Goal: Task Accomplishment & Management: Manage account settings

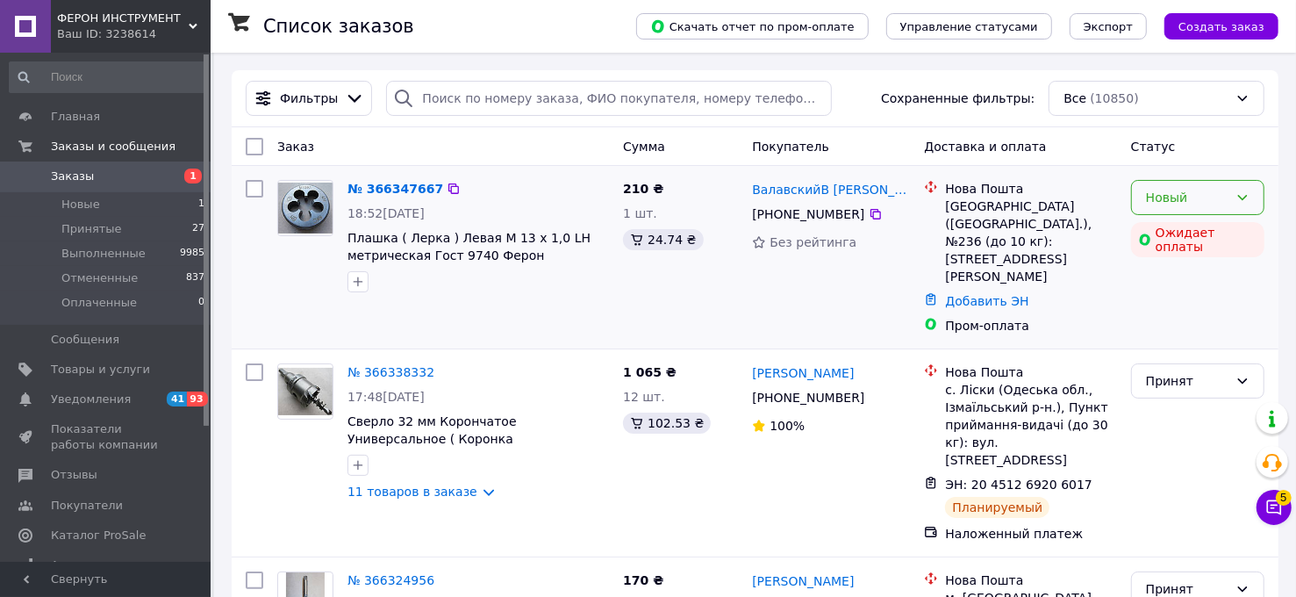
click at [1155, 205] on div "Новый" at bounding box center [1187, 197] width 83 height 19
click at [1164, 229] on li "Принят" at bounding box center [1198, 235] width 132 height 32
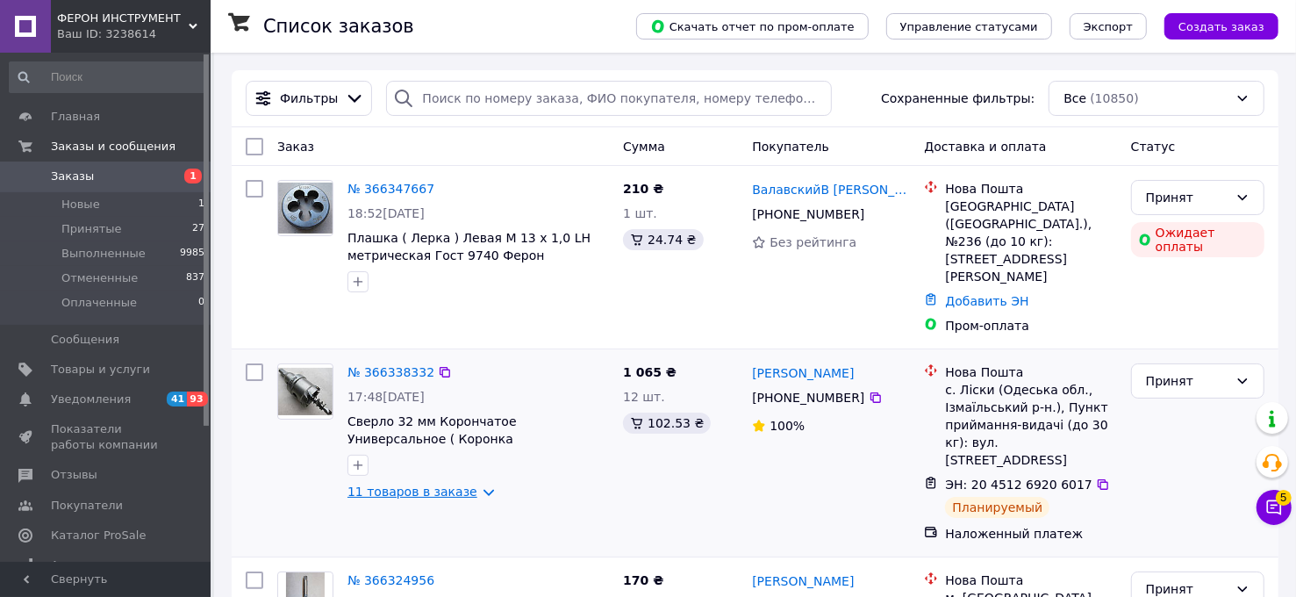
click at [470, 485] on link "11 товаров в заказе" at bounding box center [413, 492] width 130 height 14
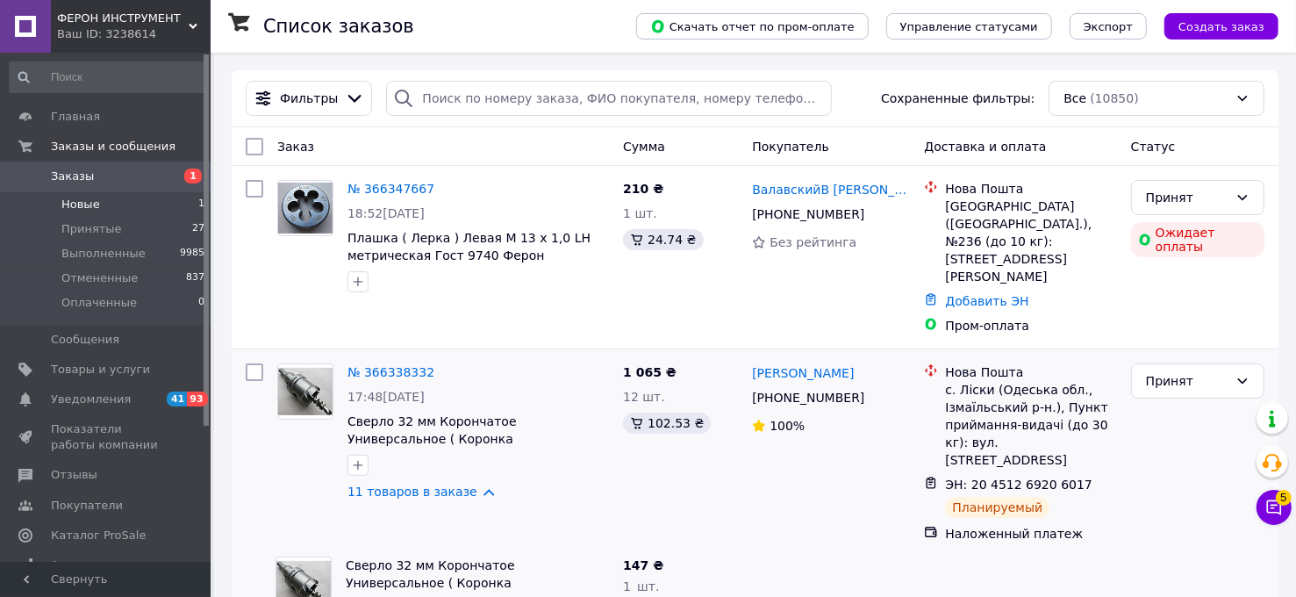
drag, startPoint x: 82, startPoint y: 201, endPoint x: 105, endPoint y: 209, distance: 25.0
click at [81, 200] on span "Новые" at bounding box center [80, 205] width 39 height 16
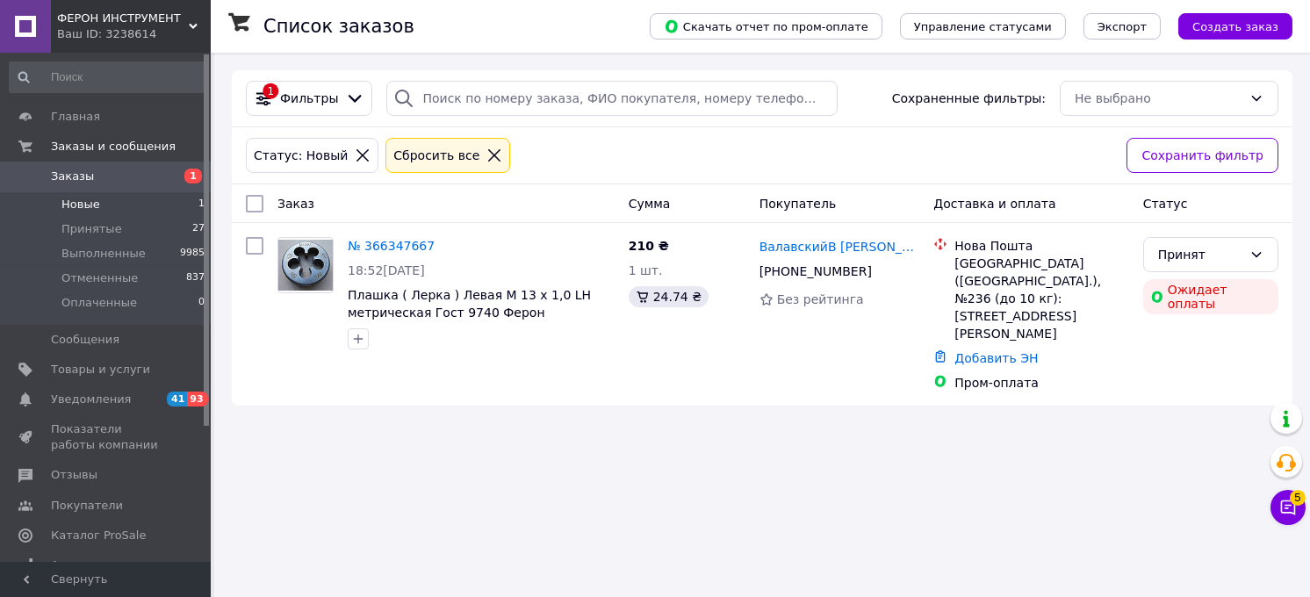
click at [24, 37] on link at bounding box center [25, 26] width 51 height 53
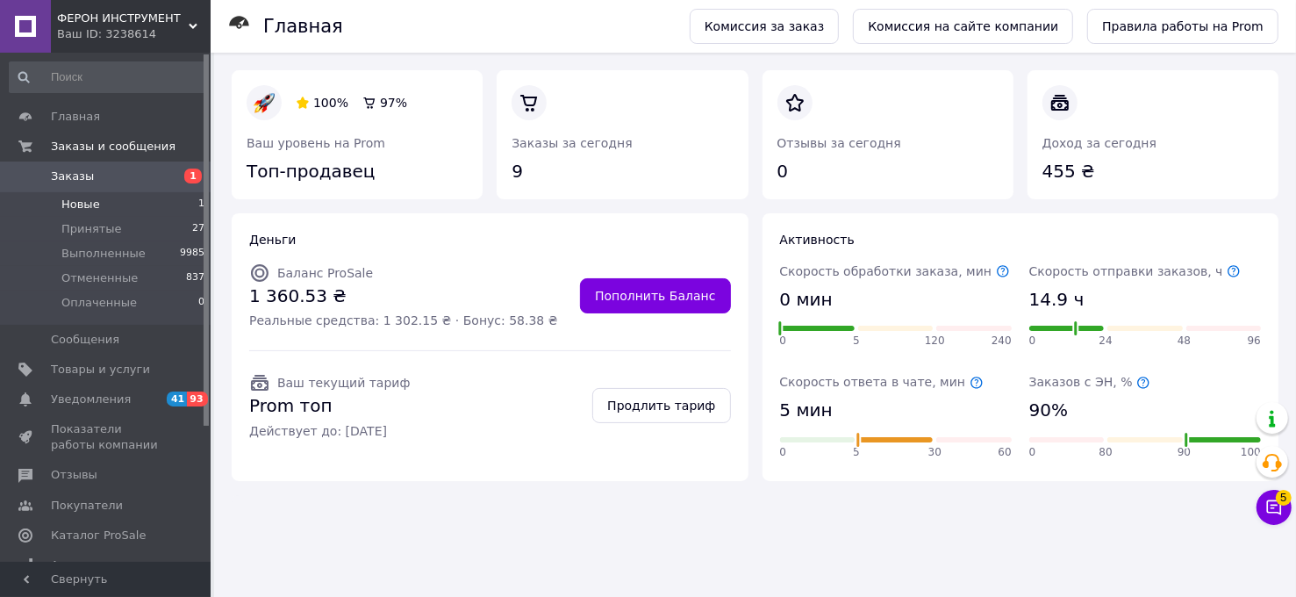
click at [92, 204] on span "Новые" at bounding box center [80, 205] width 39 height 16
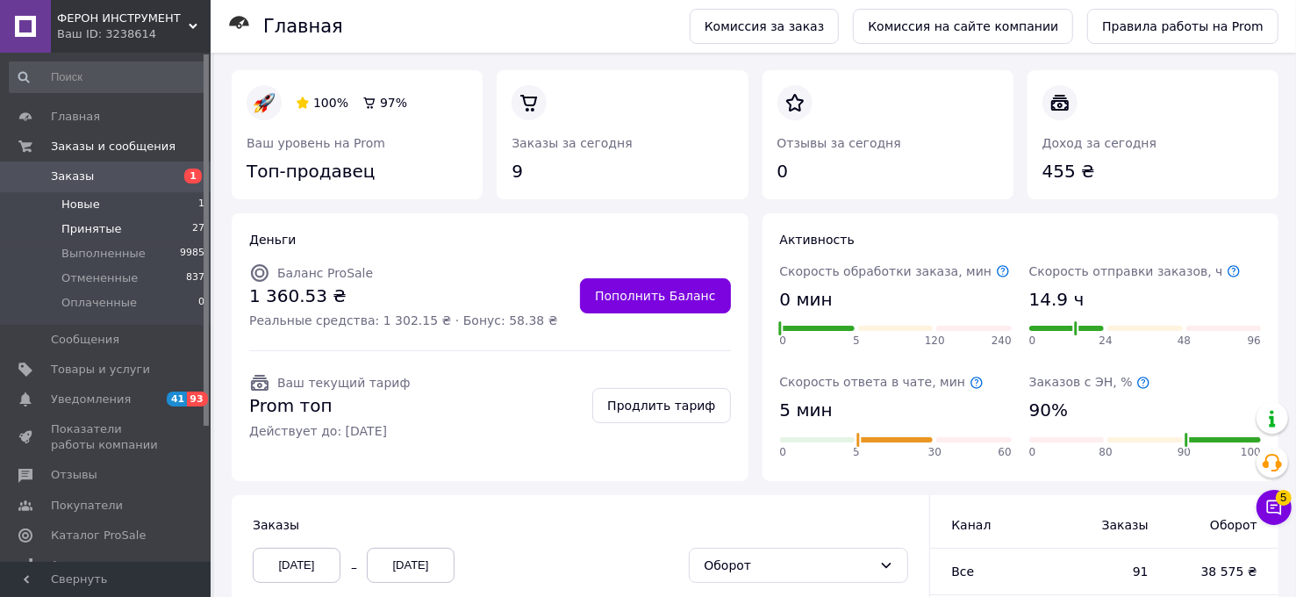
click at [87, 225] on span "Принятые" at bounding box center [91, 229] width 61 height 16
click at [33, 146] on span at bounding box center [25, 147] width 51 height 16
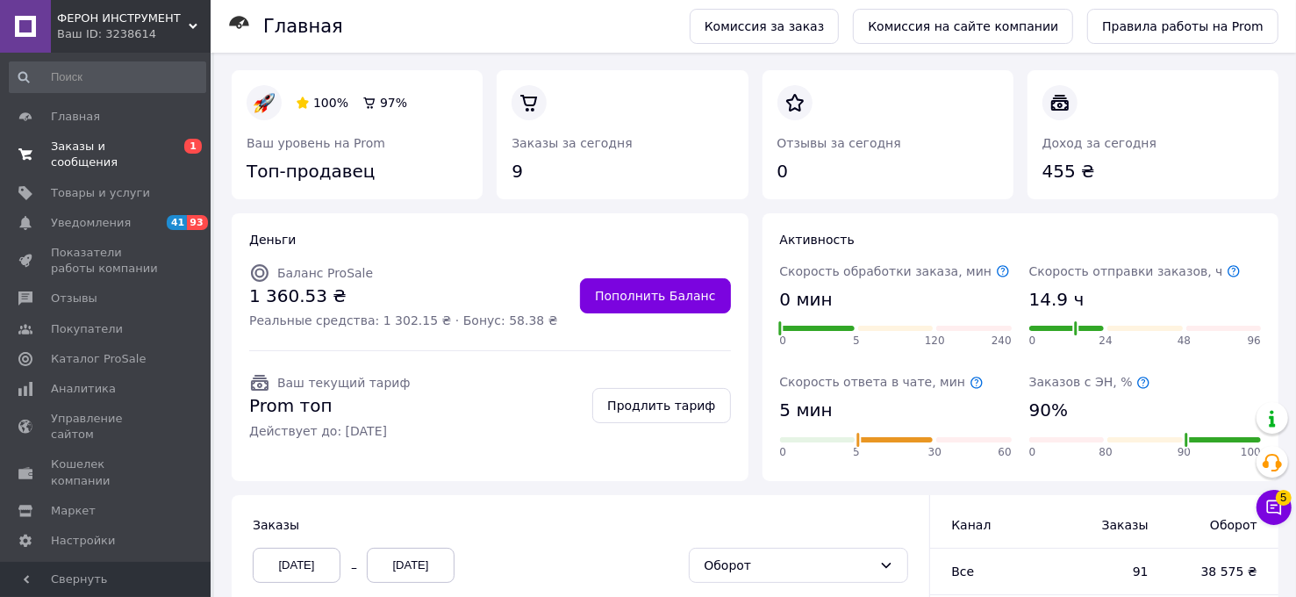
click at [33, 145] on span at bounding box center [25, 155] width 51 height 32
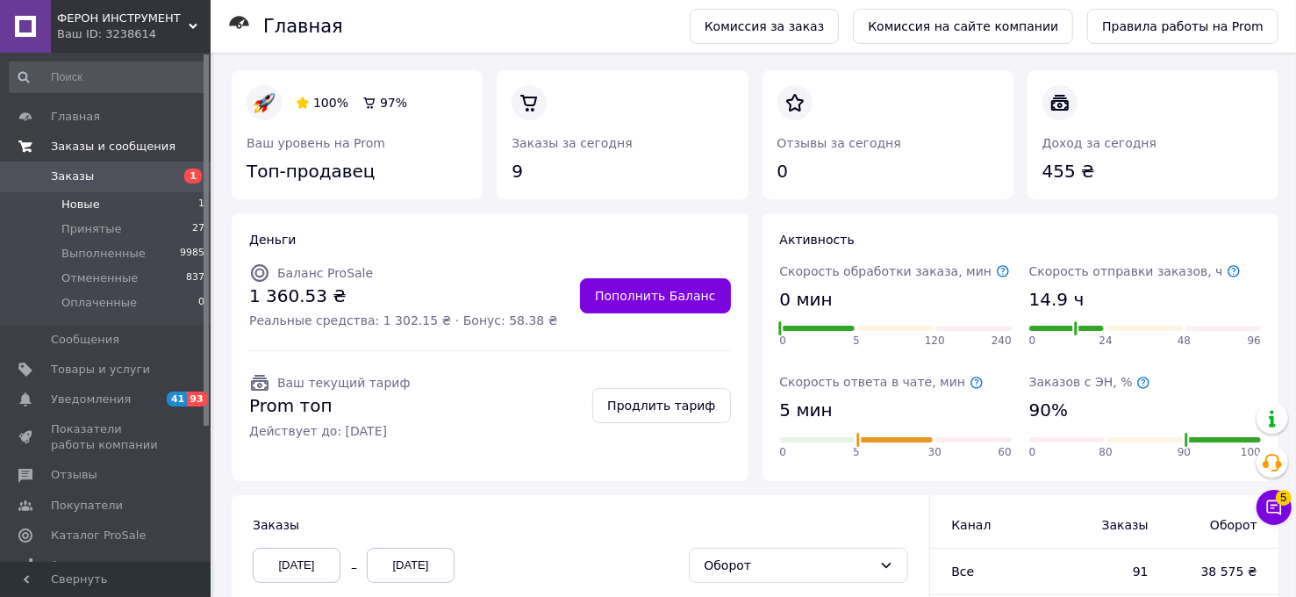
click at [73, 149] on span "Заказы и сообщения" at bounding box center [113, 147] width 125 height 16
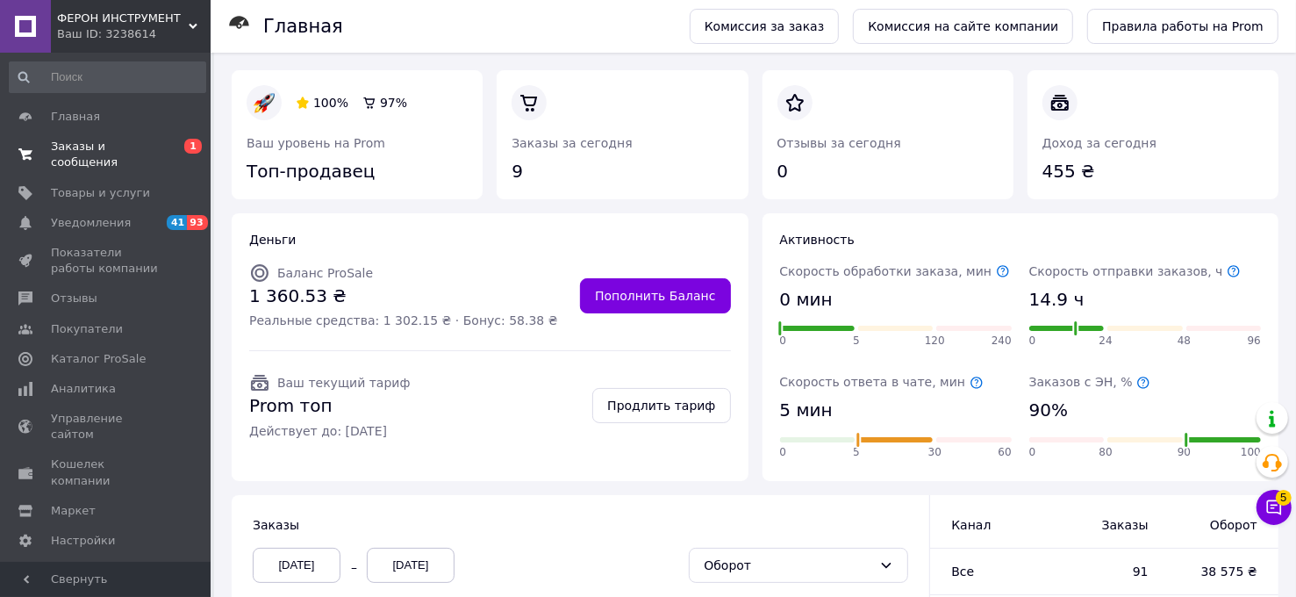
click at [33, 144] on span at bounding box center [25, 155] width 51 height 32
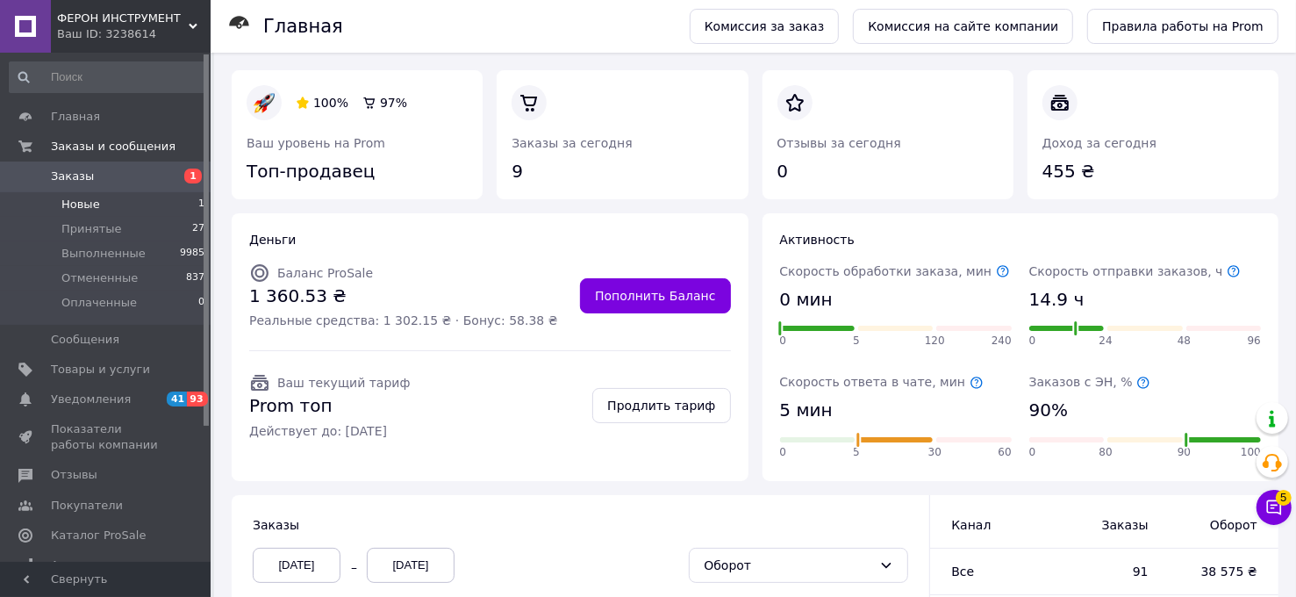
click at [89, 205] on span "Новые" at bounding box center [80, 205] width 39 height 16
click at [97, 227] on span "Принятые" at bounding box center [91, 229] width 61 height 16
